Goal: Contribute content: Contribute content

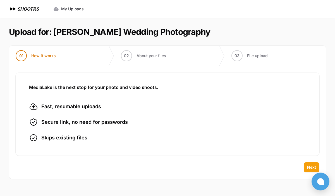
click at [309, 166] on span "Next" at bounding box center [311, 168] width 9 height 6
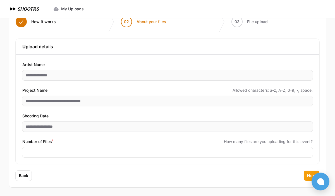
scroll to position [34, 0]
click at [308, 174] on span "Next" at bounding box center [311, 176] width 9 height 6
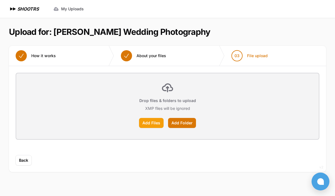
click at [151, 121] on label "Add Files" at bounding box center [151, 123] width 25 height 10
click at [0, 0] on input "Add Files" at bounding box center [0, 0] width 0 height 0
click at [150, 124] on label "Add Files" at bounding box center [151, 123] width 25 height 10
click at [0, 0] on input "Add Files" at bounding box center [0, 0] width 0 height 0
